Goal: Register for event/course

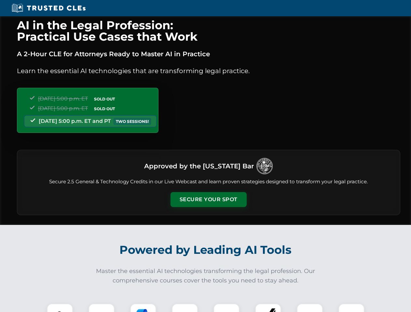
click at [208, 200] on button "Secure Your Spot" at bounding box center [208, 199] width 76 height 15
click at [60, 308] on img at bounding box center [59, 316] width 19 height 19
